Goal: Navigation & Orientation: Find specific page/section

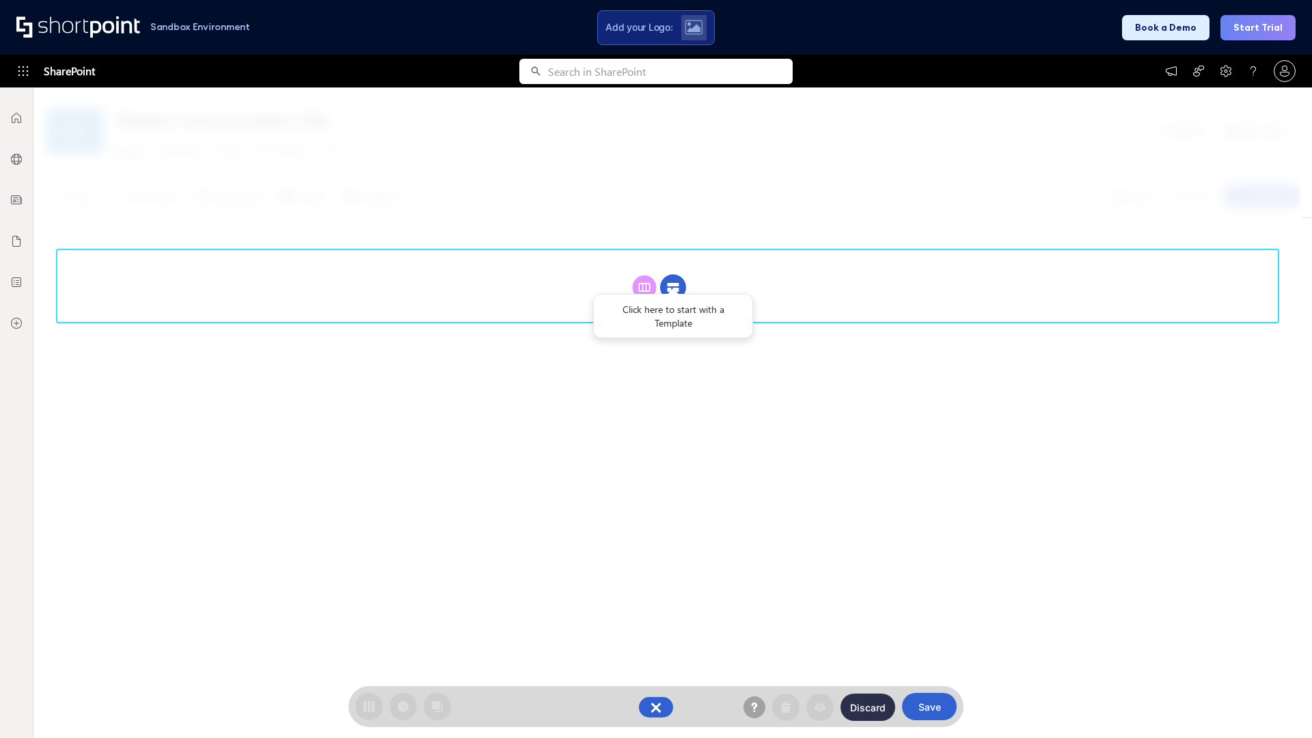
click at [673, 275] on circle at bounding box center [673, 288] width 26 height 26
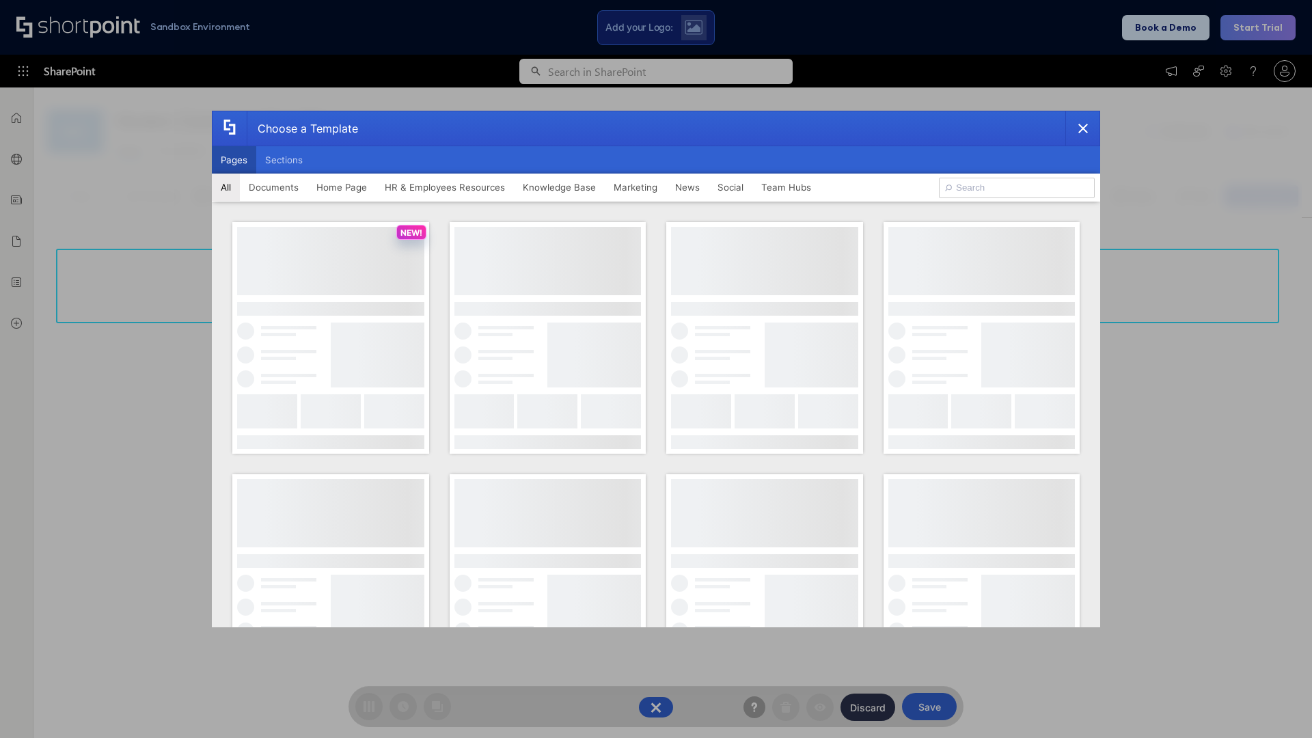
scroll to position [187, 0]
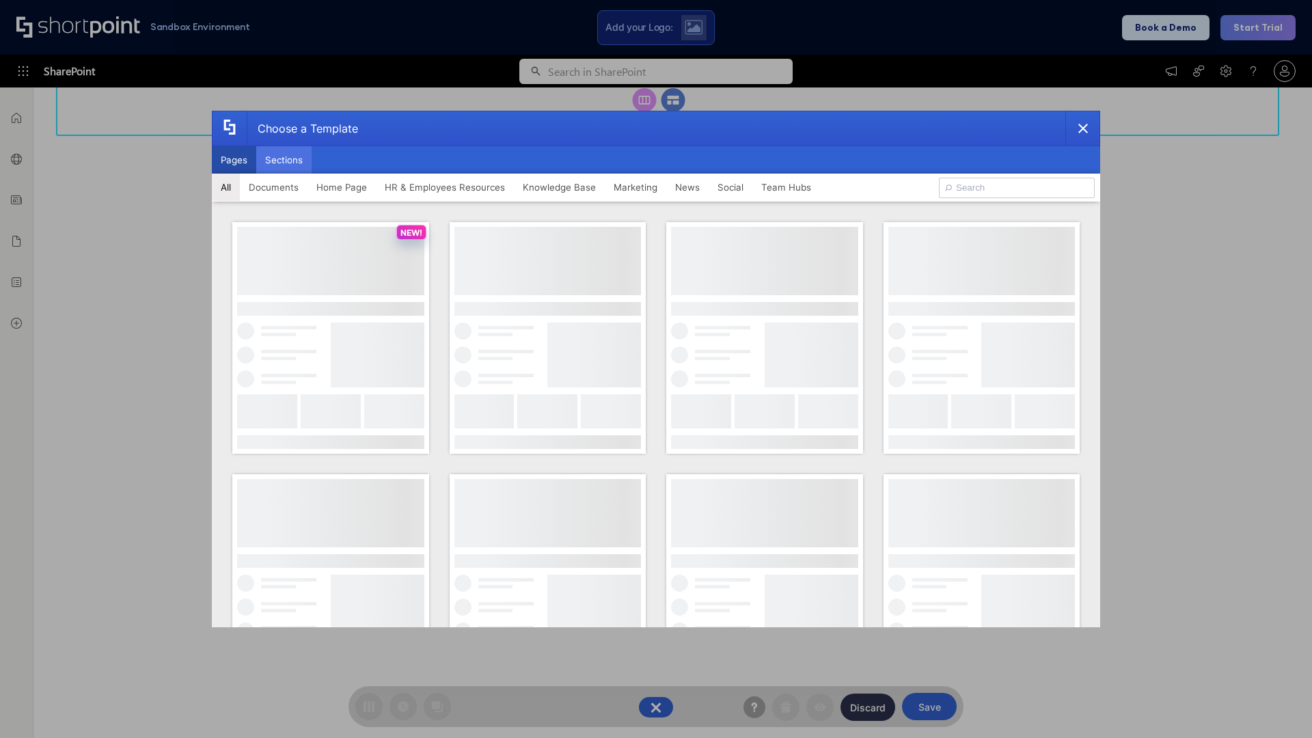
click at [284, 160] on button "Sections" at bounding box center [283, 159] width 55 height 27
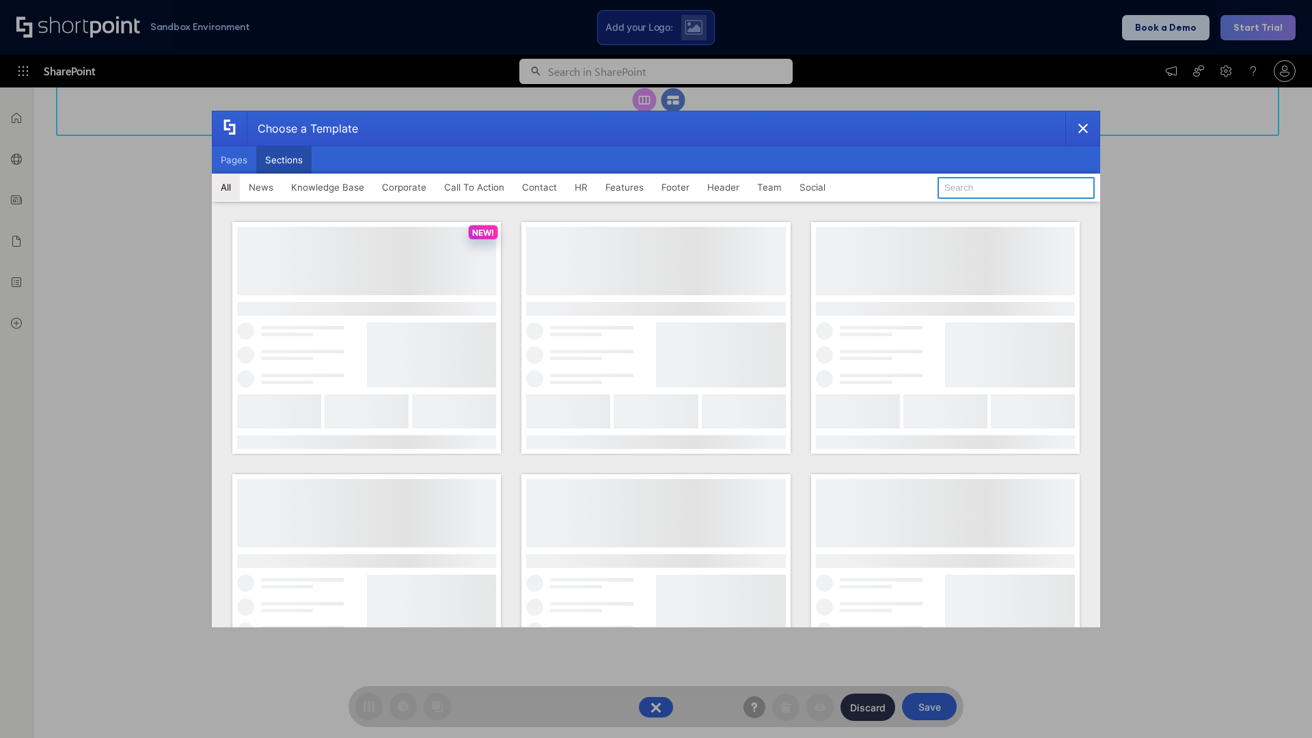
type input "Teams Basics"
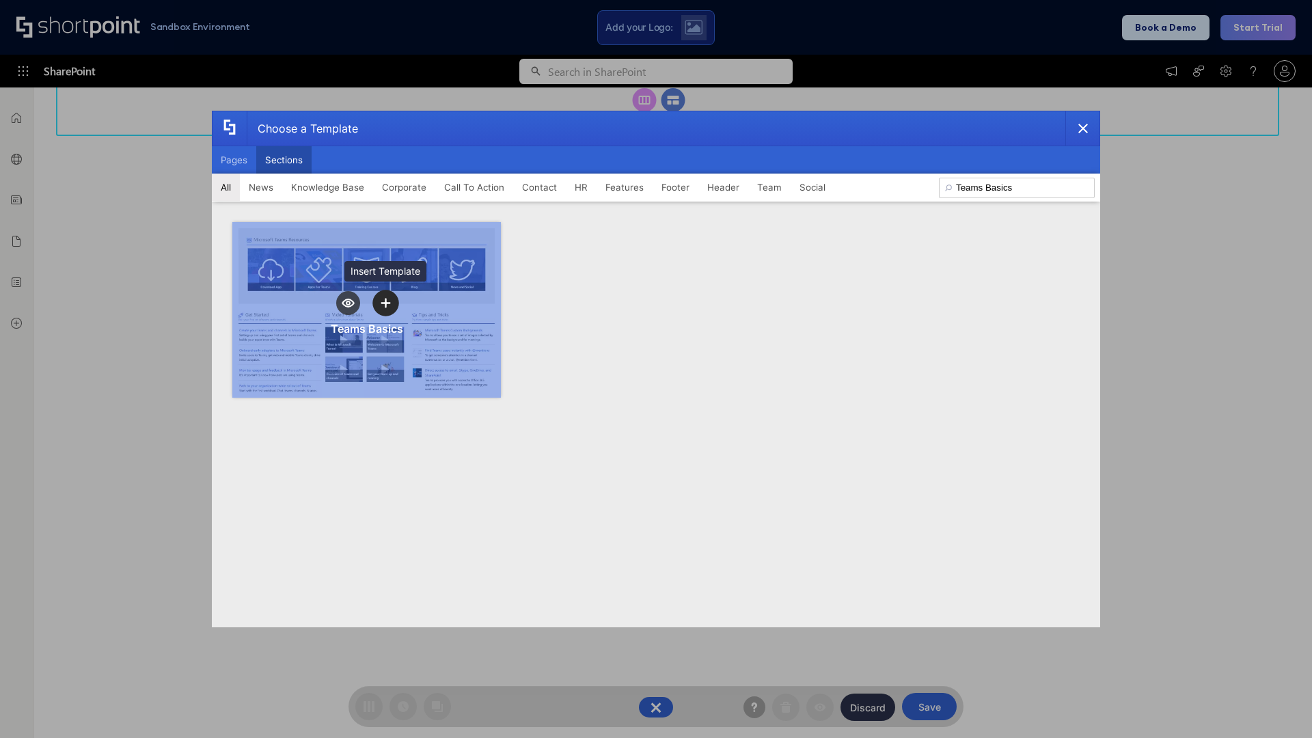
click at [385, 303] on icon "template selector" at bounding box center [386, 303] width 10 height 10
